Goal: Transaction & Acquisition: Purchase product/service

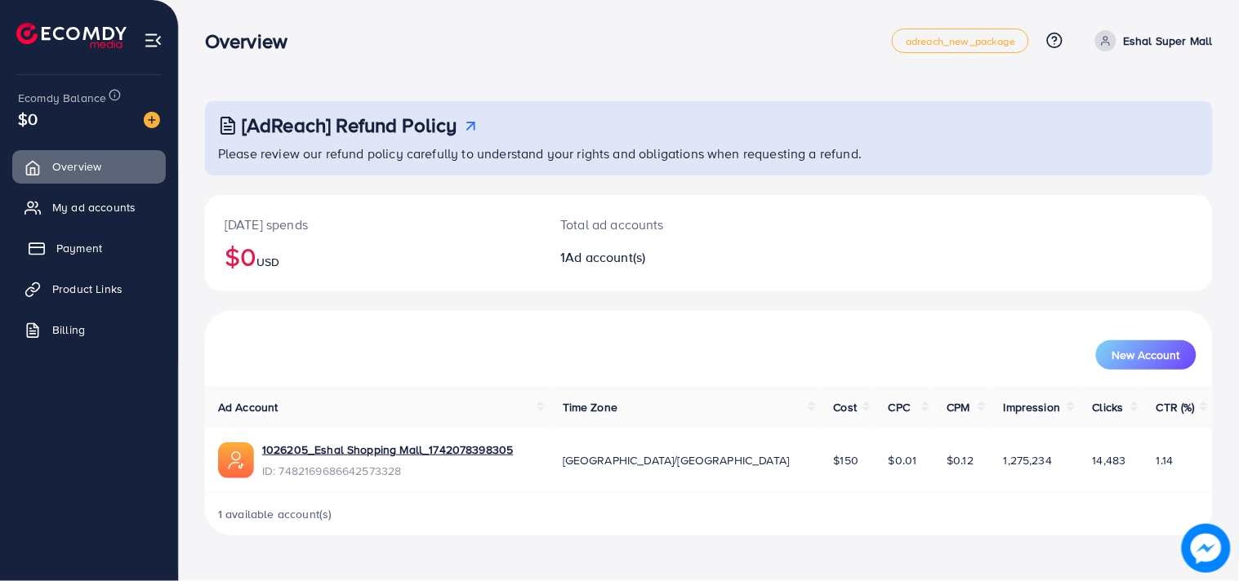
click at [115, 246] on link "Payment" at bounding box center [89, 248] width 154 height 33
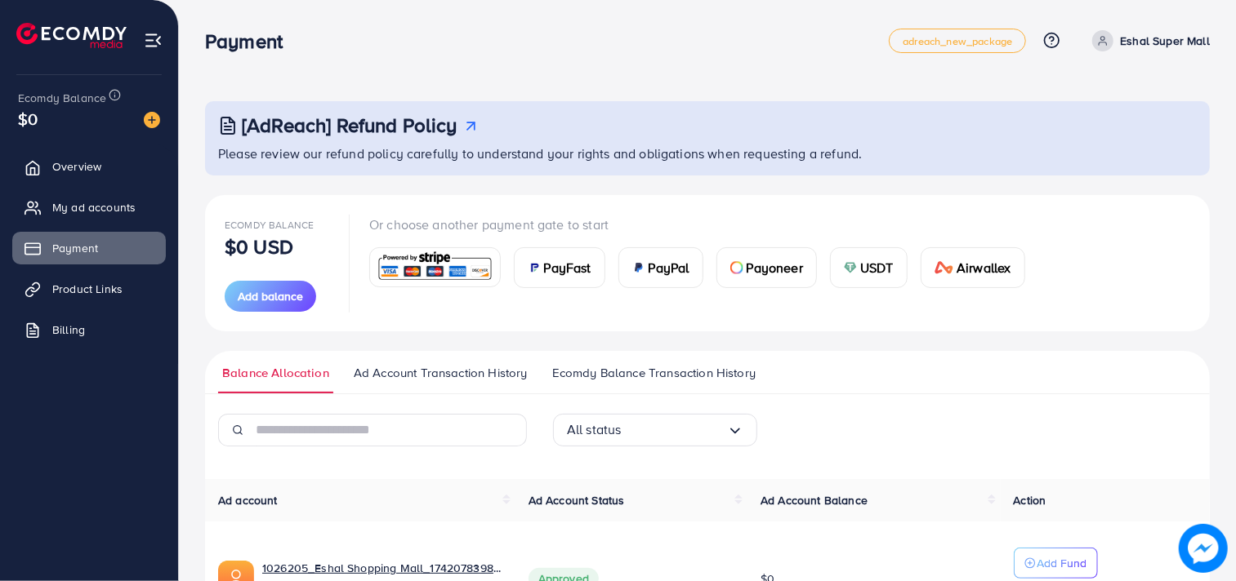
click at [575, 262] on span "PayFast" at bounding box center [567, 268] width 47 height 20
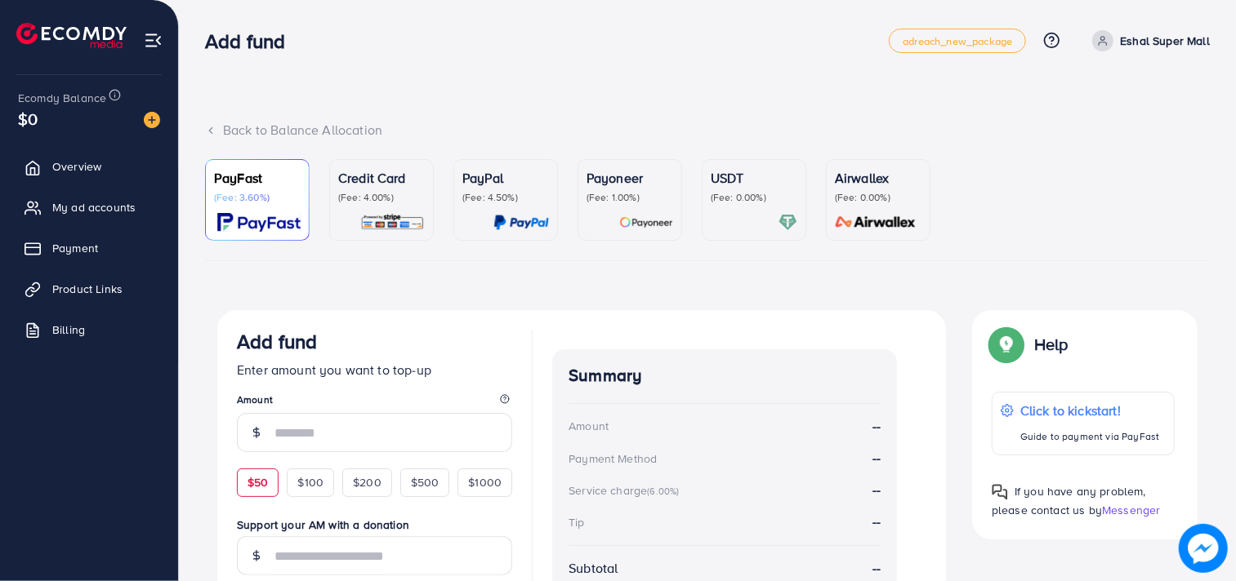
click at [254, 485] on span "$50" at bounding box center [257, 482] width 20 height 16
type input "**"
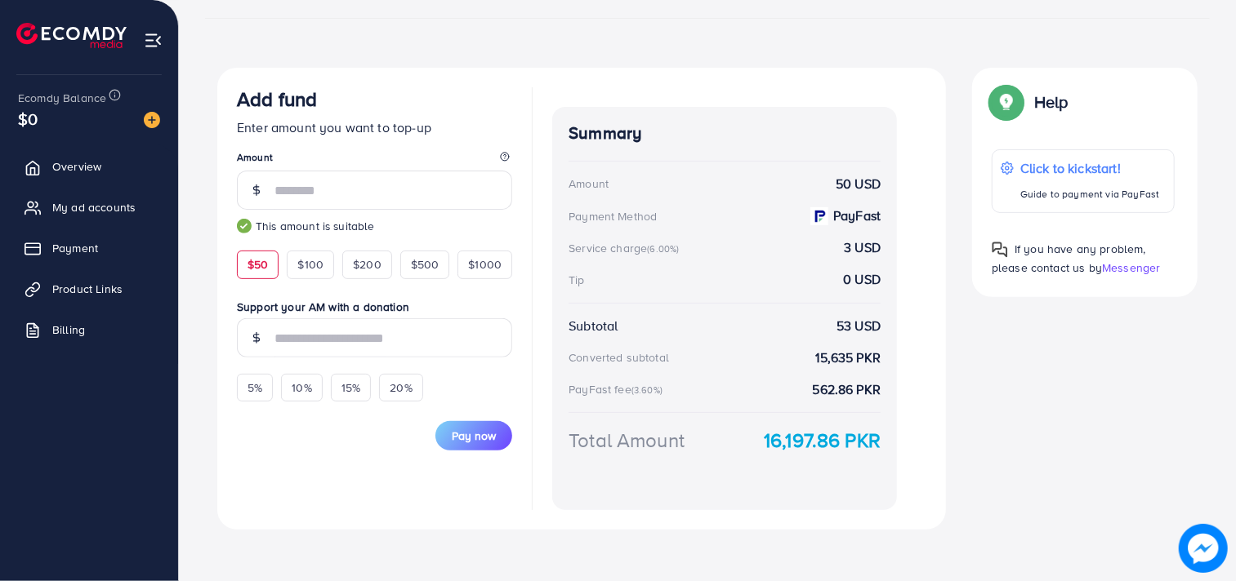
scroll to position [247, 0]
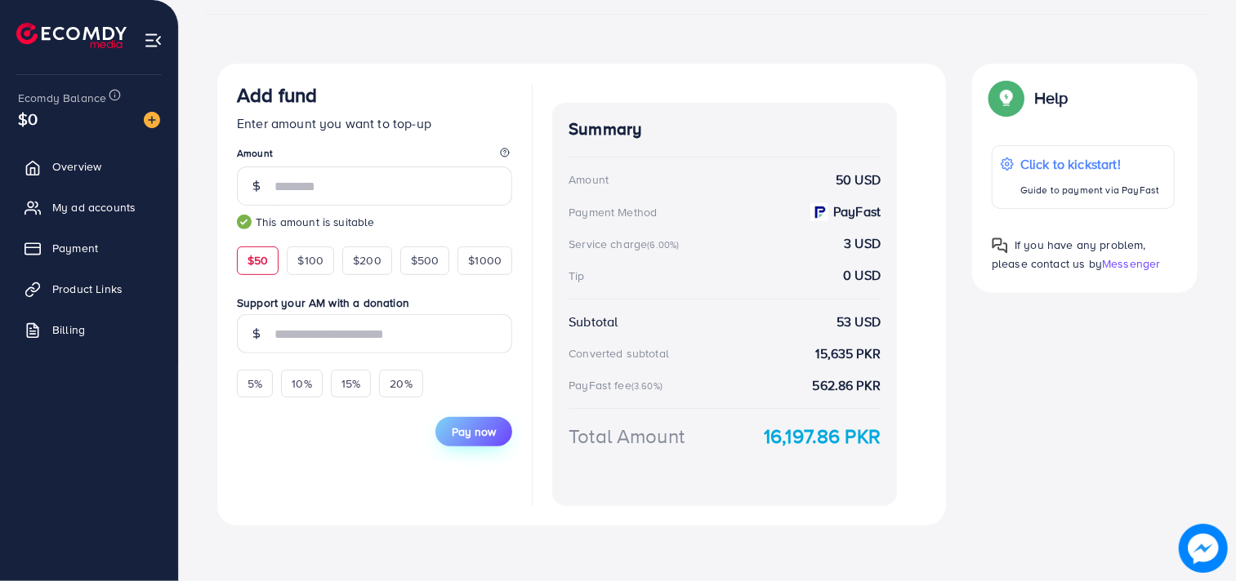
click at [454, 422] on button "Pay now" at bounding box center [473, 431] width 77 height 29
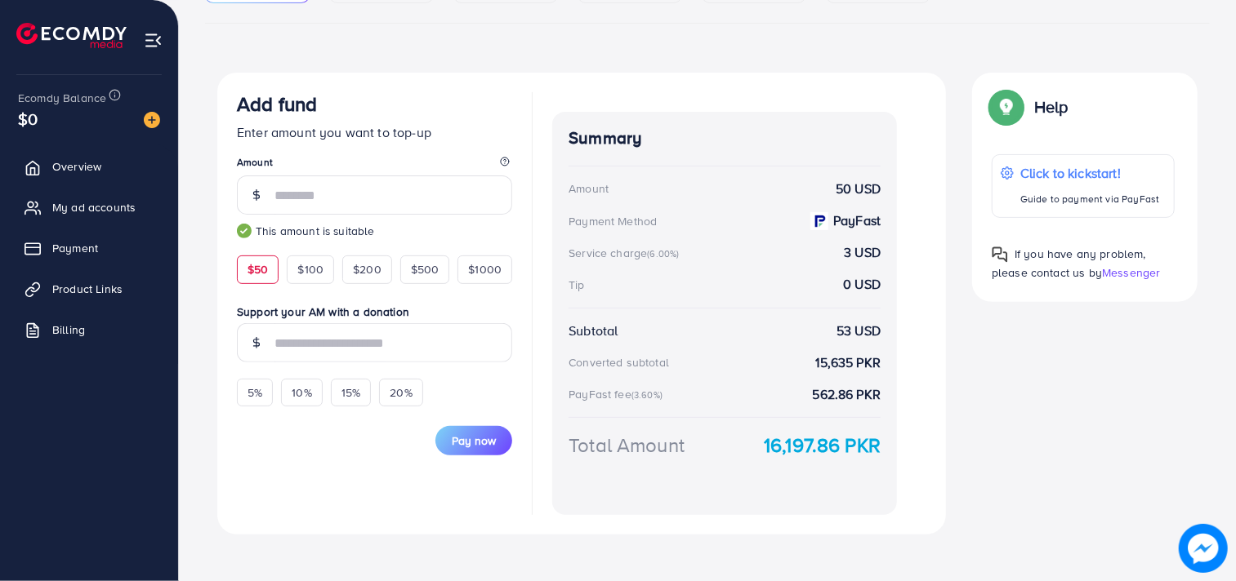
scroll to position [249, 0]
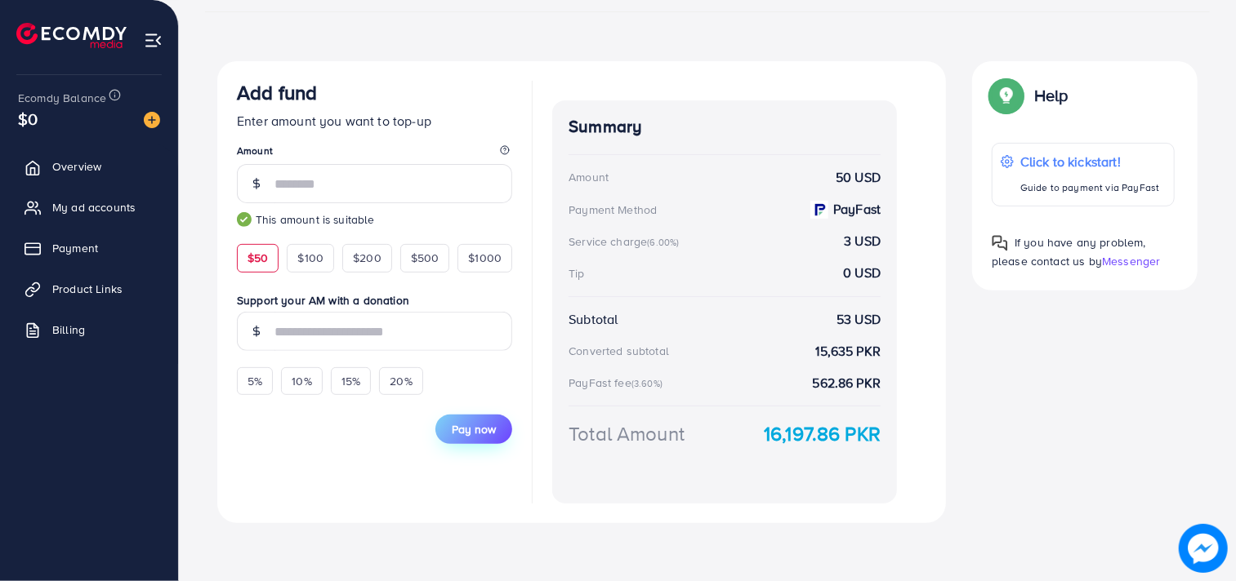
click at [462, 421] on span "Pay now" at bounding box center [474, 429] width 44 height 16
click at [488, 430] on span "Pay now" at bounding box center [474, 429] width 44 height 16
click at [91, 158] on span "Overview" at bounding box center [80, 166] width 49 height 16
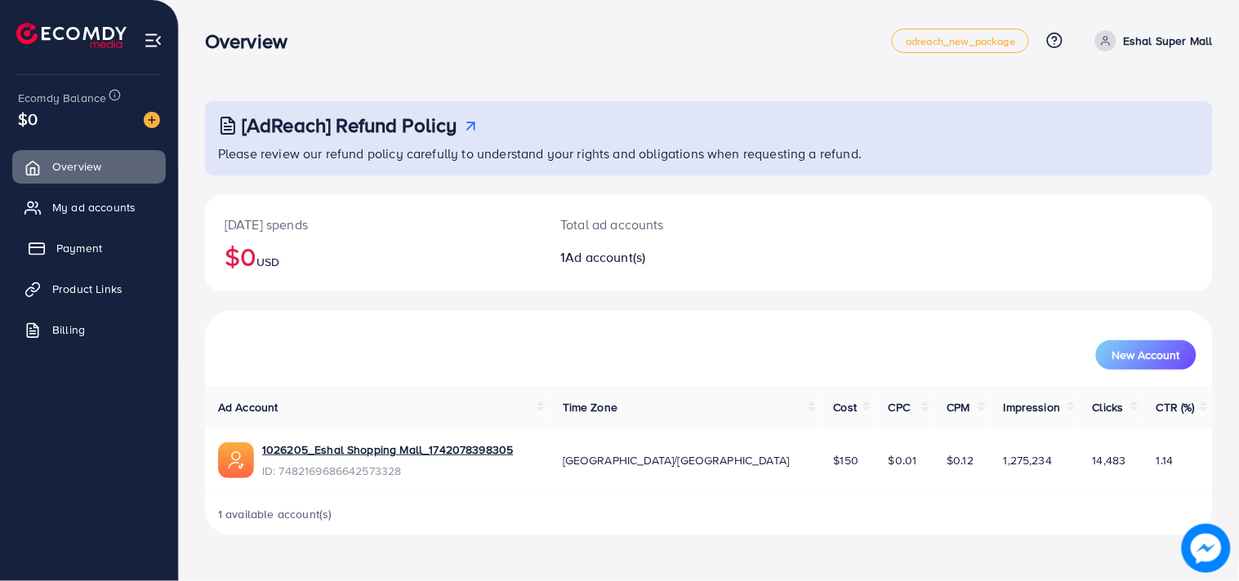
click at [69, 246] on span "Payment" at bounding box center [79, 248] width 46 height 16
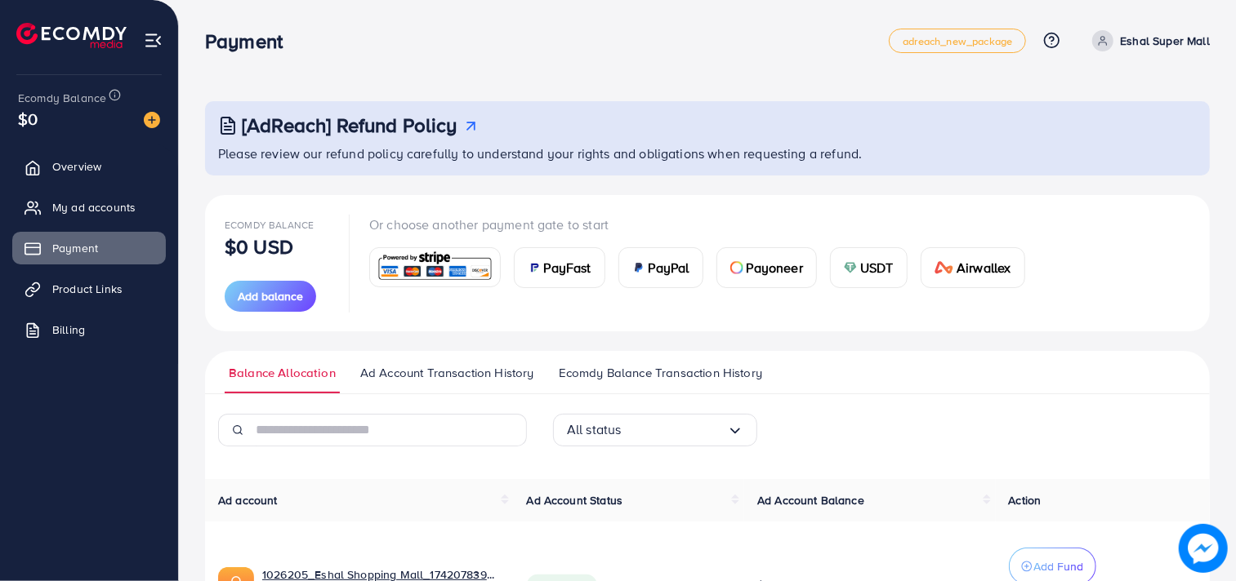
click at [915, 136] on div "[AdReach] Refund Policy" at bounding box center [709, 126] width 982 height 24
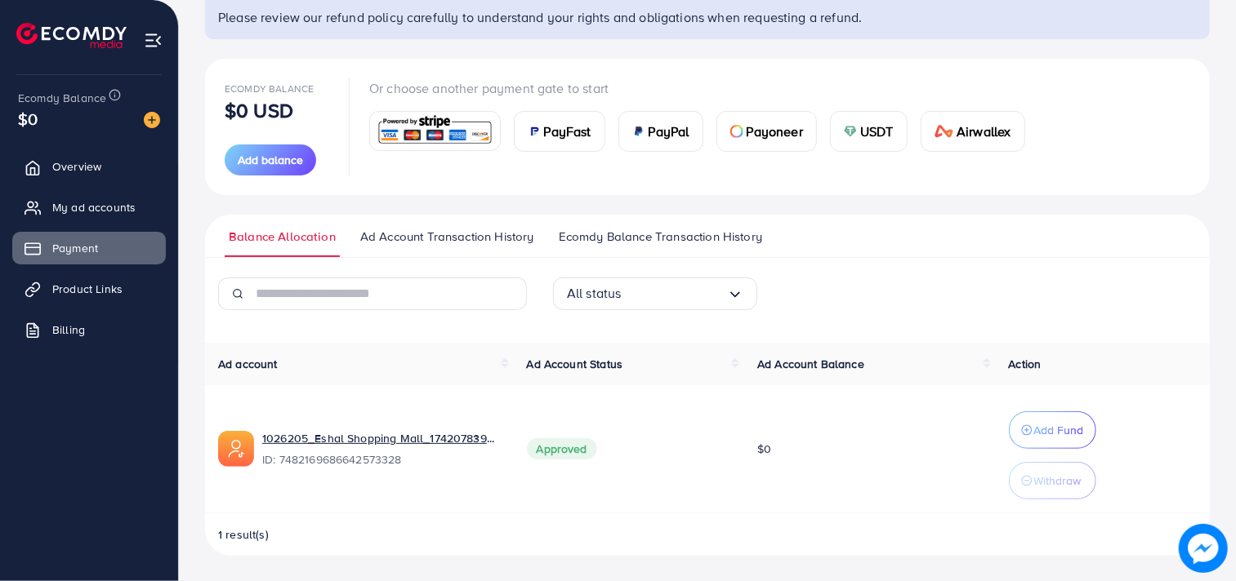
scroll to position [137, 0]
click at [566, 121] on span "PayFast" at bounding box center [567, 131] width 47 height 20
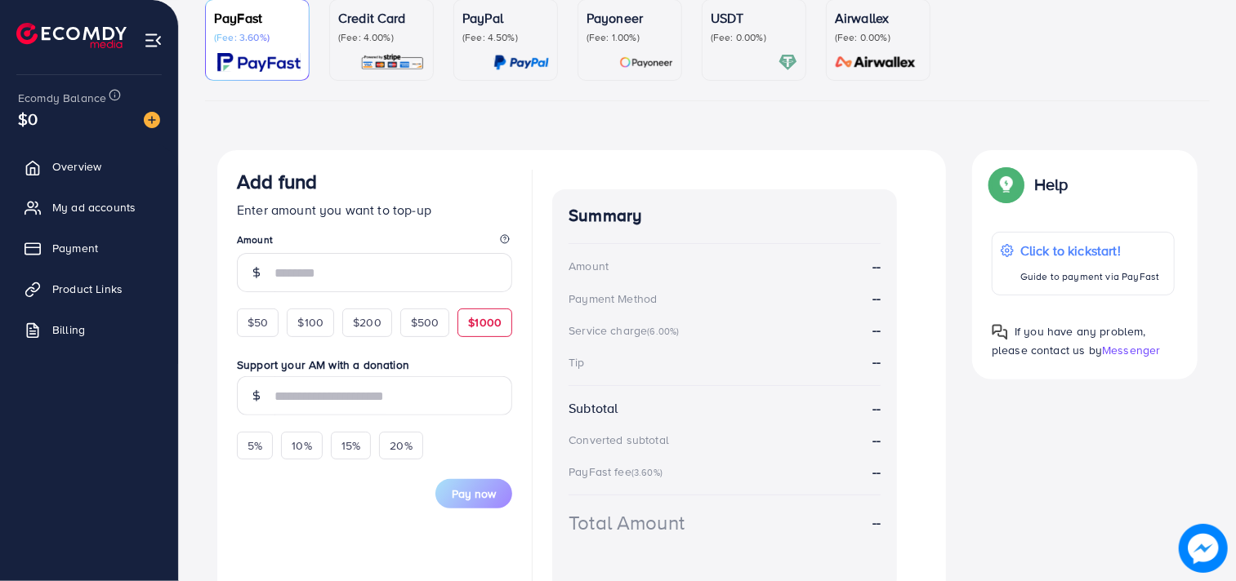
scroll to position [149, 0]
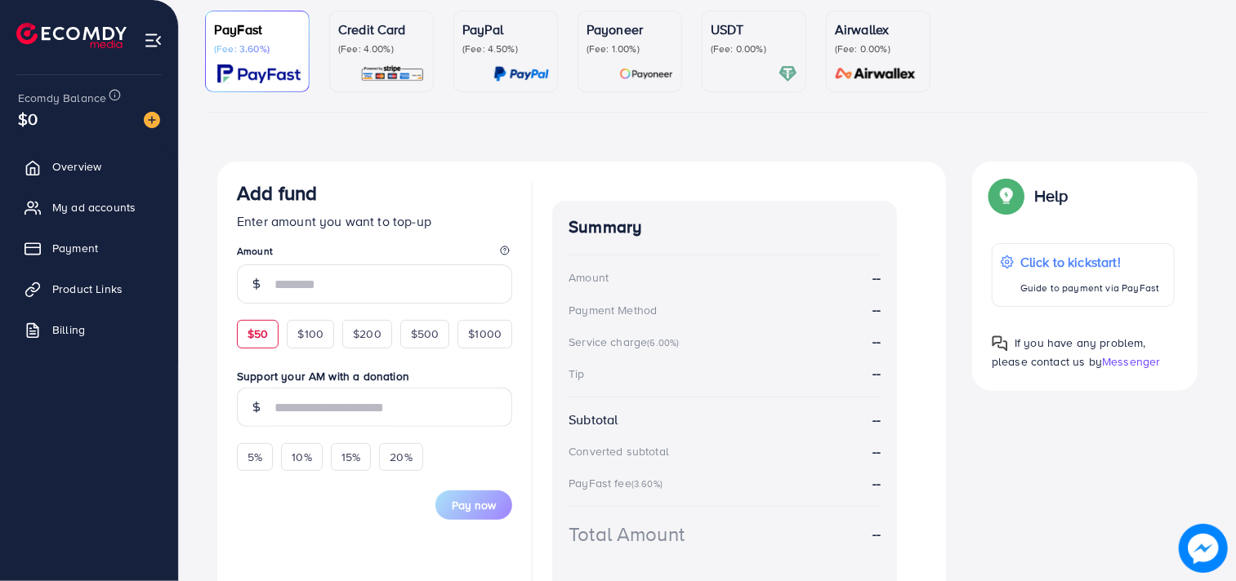
click at [256, 337] on span "$50" at bounding box center [257, 334] width 20 height 16
type input "**"
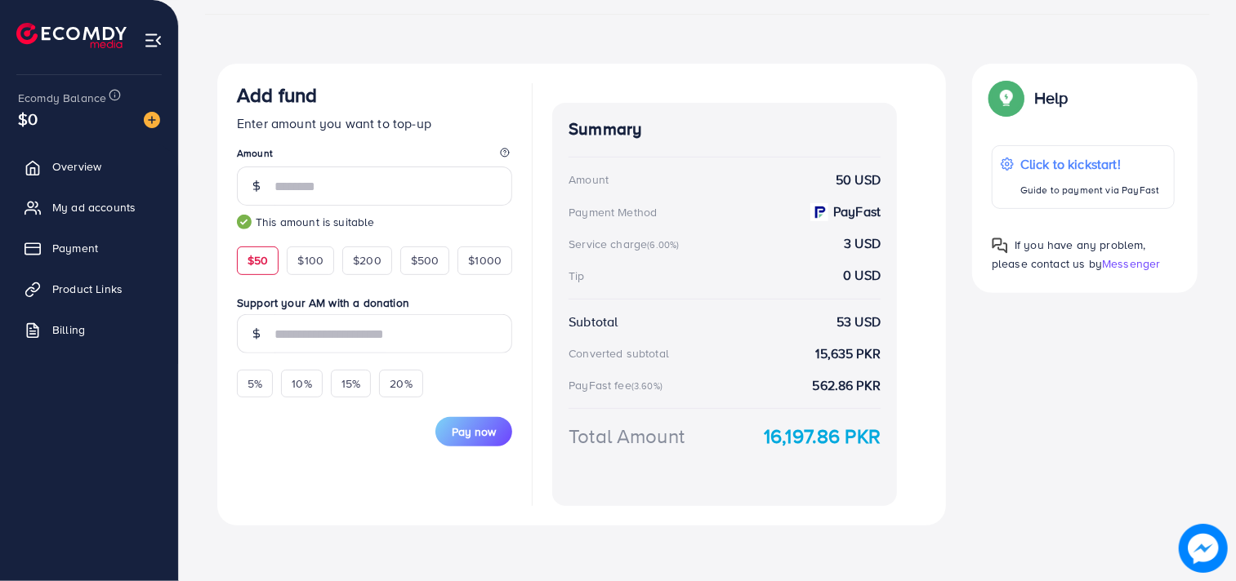
scroll to position [249, 0]
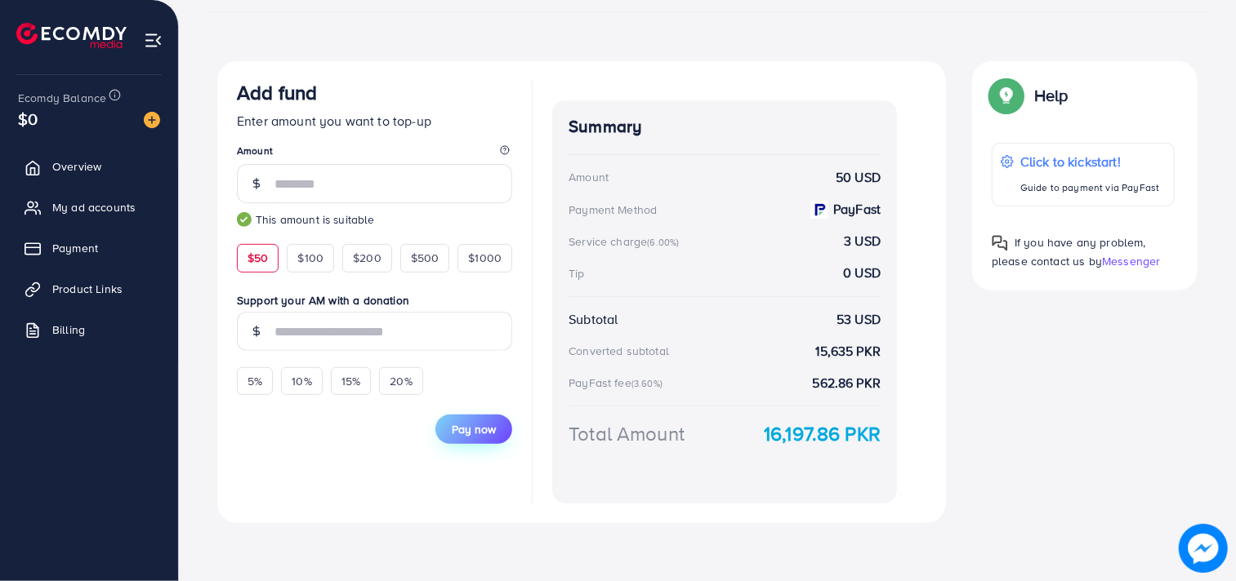
click at [482, 425] on span "Pay now" at bounding box center [474, 429] width 44 height 16
